Goal: Navigation & Orientation: Find specific page/section

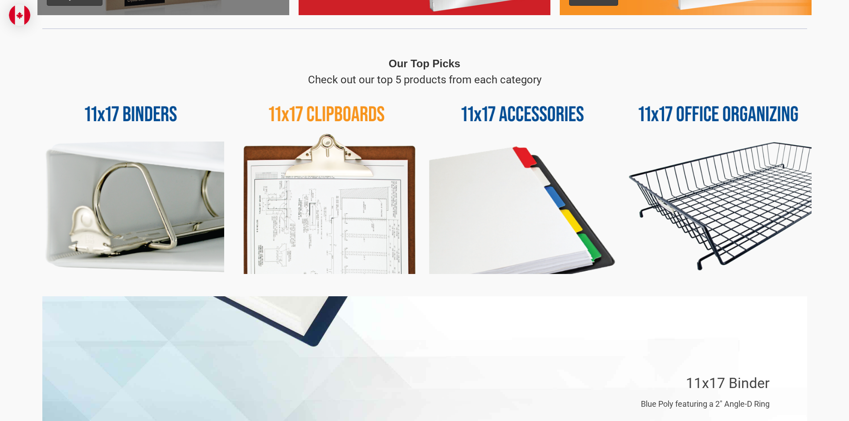
scroll to position [356, 0]
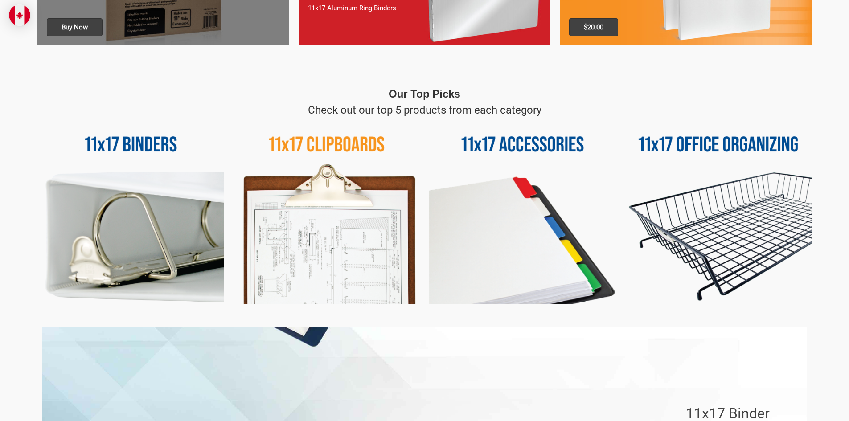
click at [728, 191] on img at bounding box center [718, 211] width 187 height 187
click at [720, 151] on img at bounding box center [718, 211] width 187 height 187
click at [718, 146] on img at bounding box center [718, 211] width 187 height 187
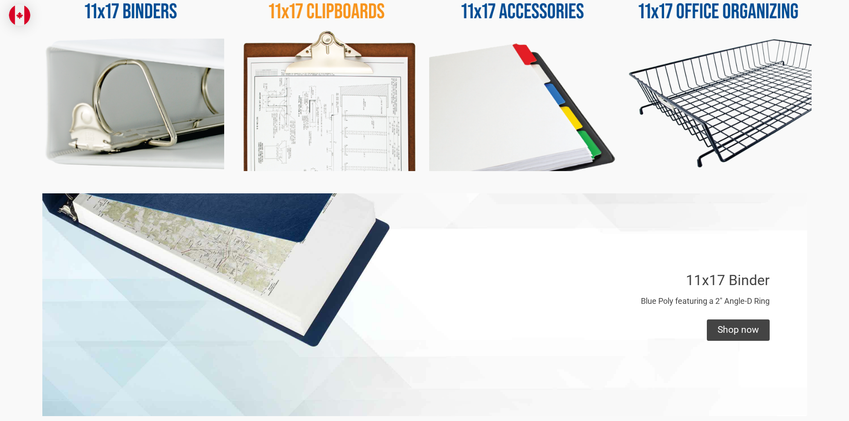
scroll to position [490, 0]
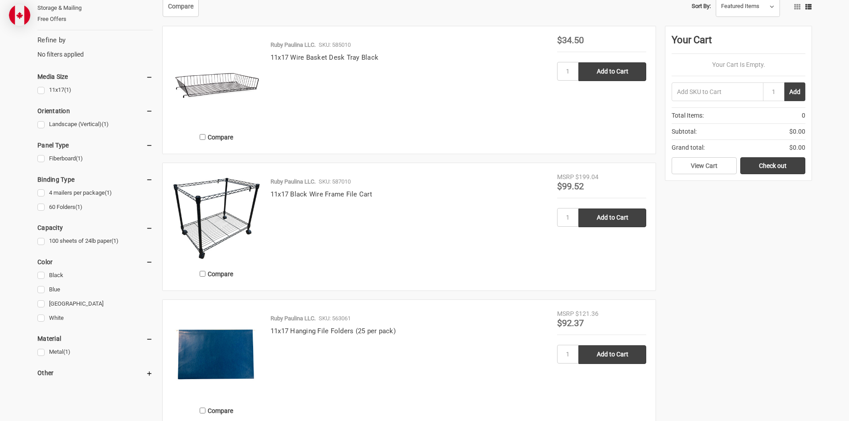
scroll to position [178, 0]
click at [39, 89] on link "11x17 (1)" at bounding box center [94, 91] width 115 height 12
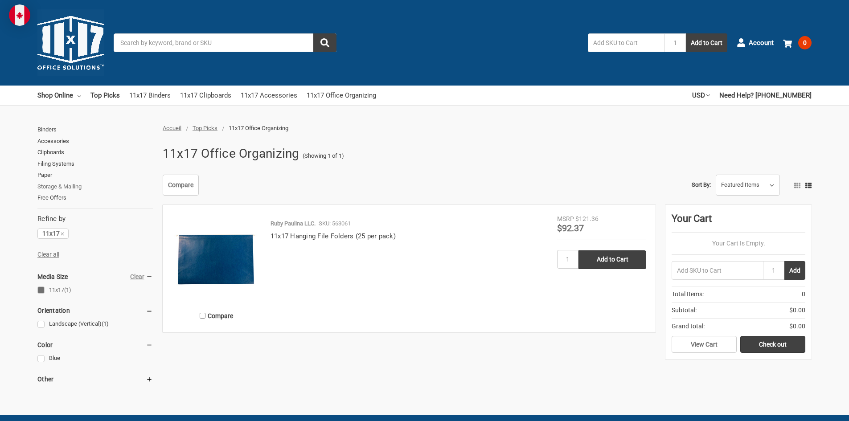
click at [54, 186] on link "Storage & Mailing" at bounding box center [94, 187] width 115 height 12
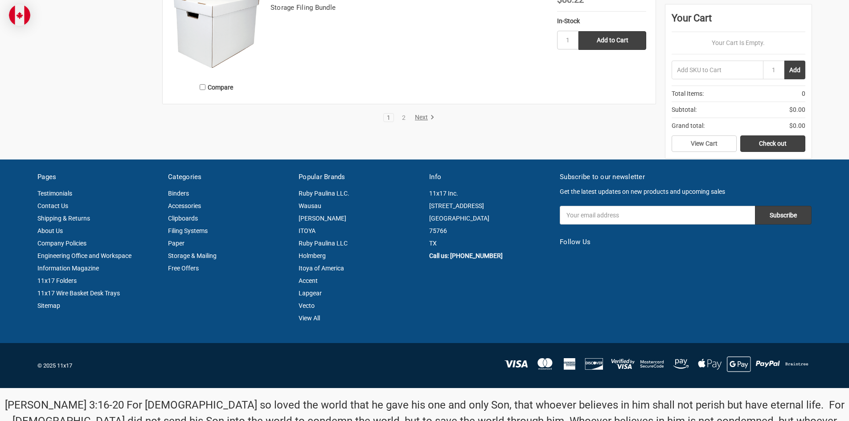
scroll to position [2093, 0]
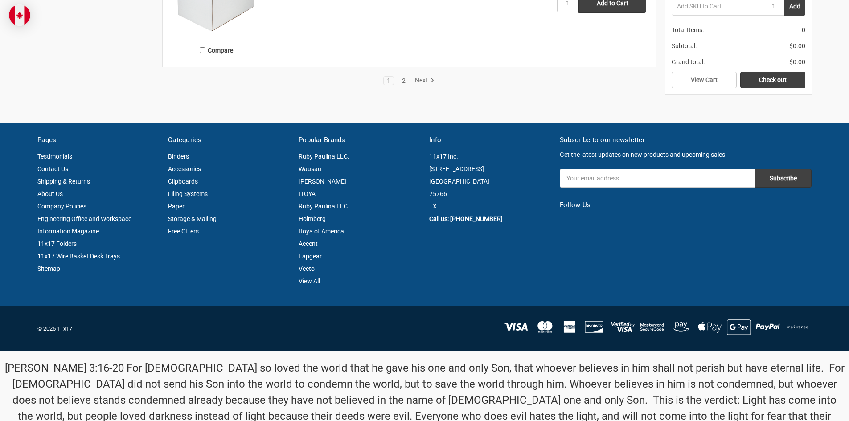
click at [402, 80] on link "2" at bounding box center [404, 81] width 10 height 6
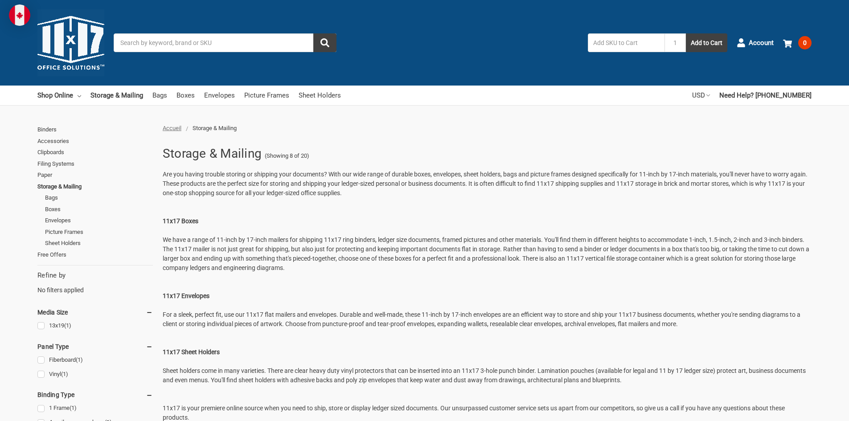
click at [710, 98] on link "USD" at bounding box center [701, 96] width 18 height 20
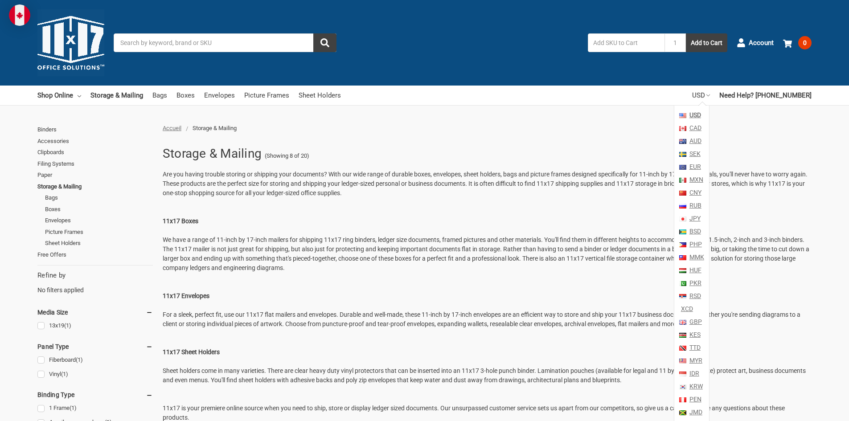
click at [701, 129] on link "CAD" at bounding box center [694, 128] width 14 height 13
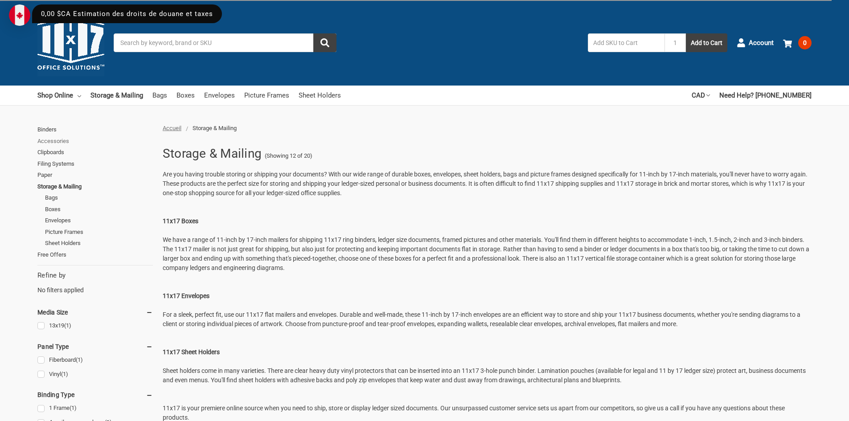
click at [57, 140] on link "Accessories" at bounding box center [94, 141] width 115 height 12
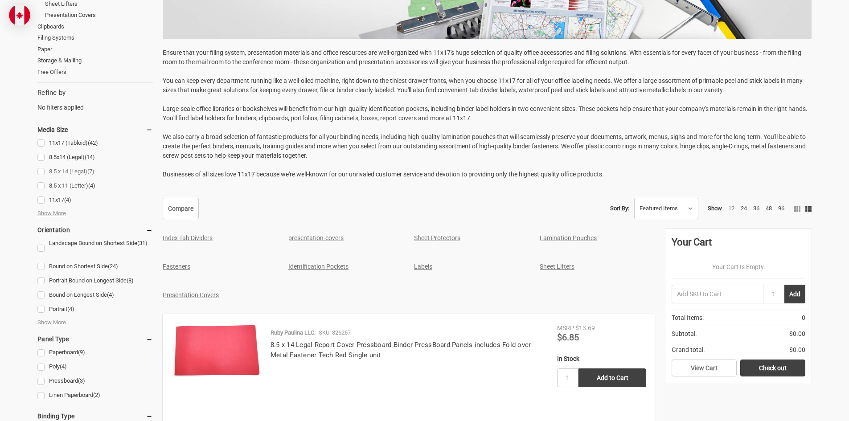
scroll to position [223, 0]
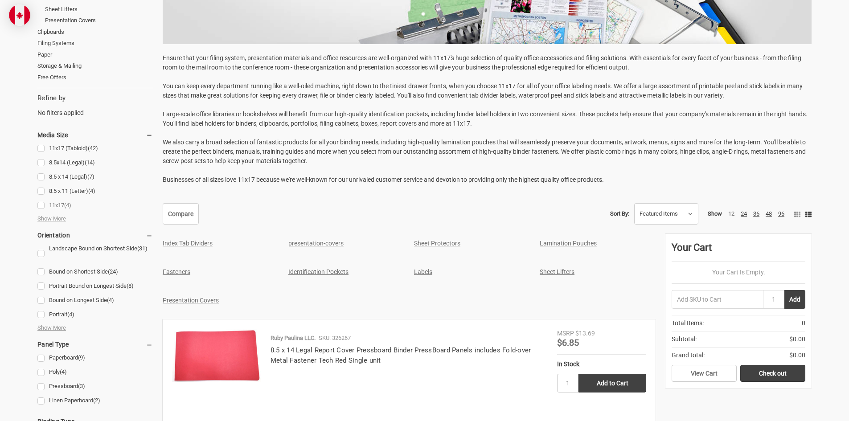
click at [43, 206] on link "11x17 (4)" at bounding box center [94, 206] width 115 height 12
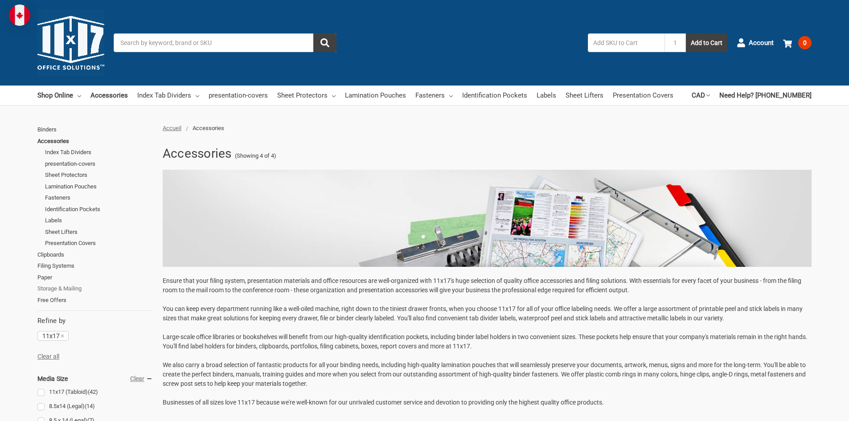
click at [73, 291] on link "Storage & Mailing" at bounding box center [94, 289] width 115 height 12
